Goal: Task Accomplishment & Management: Manage account settings

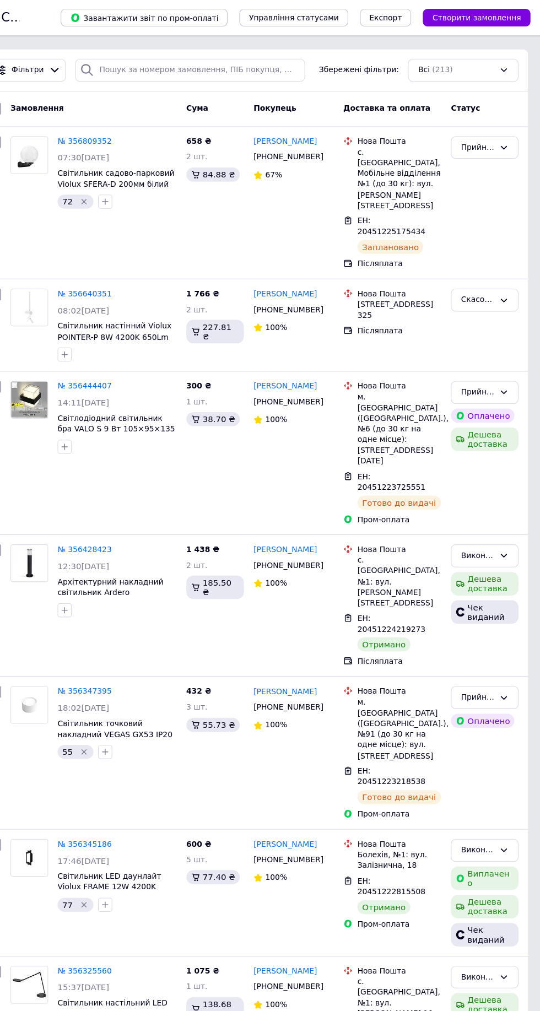
click at [492, 648] on div "Прийнято" at bounding box center [479, 654] width 31 height 12
click at [506, 667] on li "Виконано" at bounding box center [486, 677] width 62 height 20
